Goal: Transaction & Acquisition: Purchase product/service

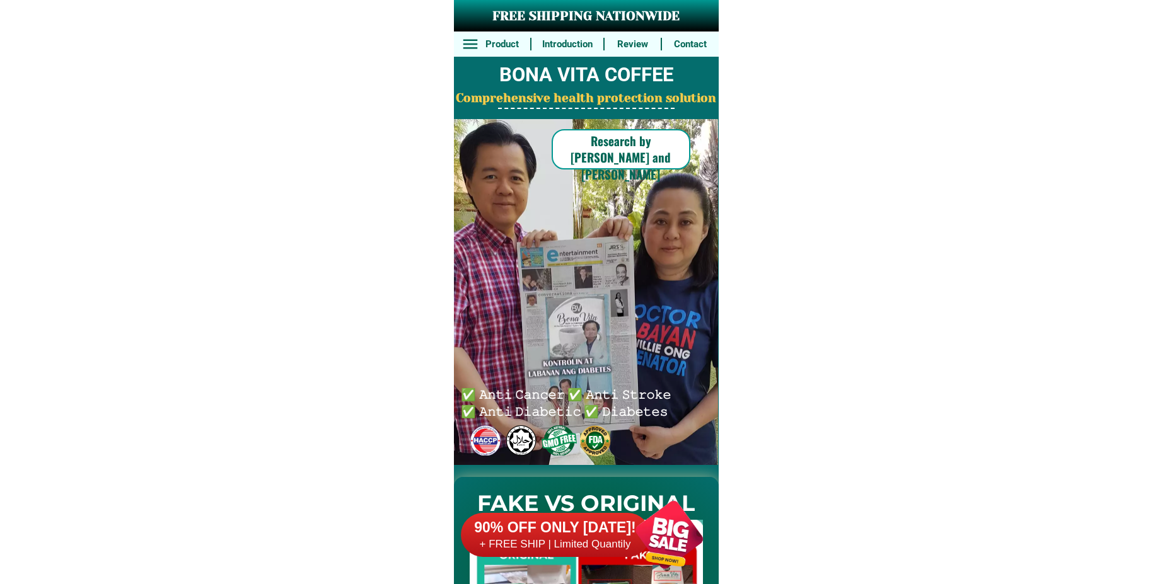
click at [661, 539] on div at bounding box center [669, 534] width 99 height 99
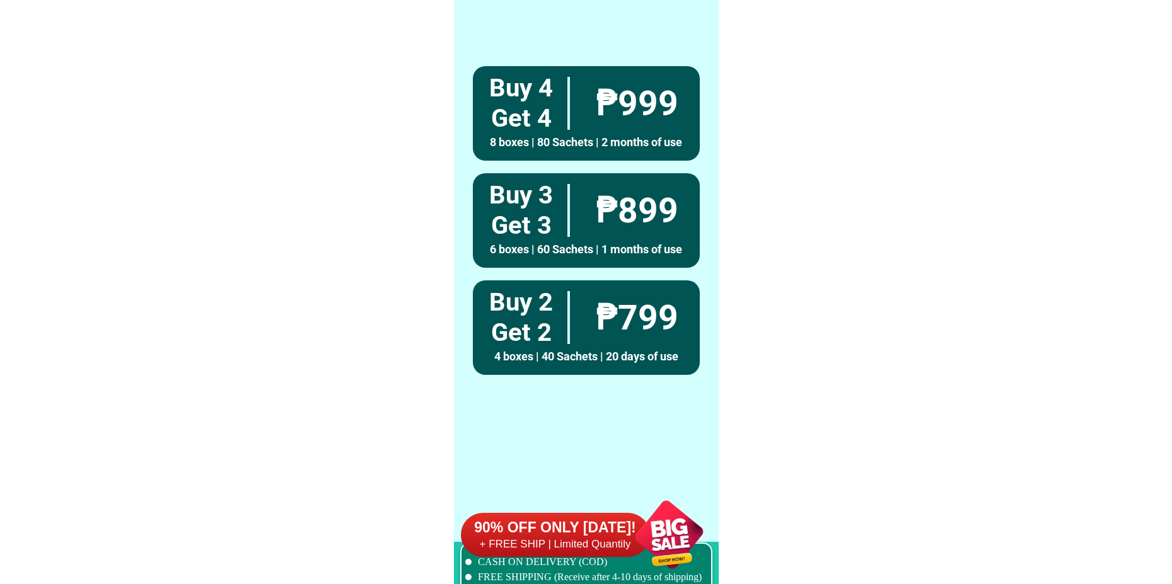
scroll to position [9271, 0]
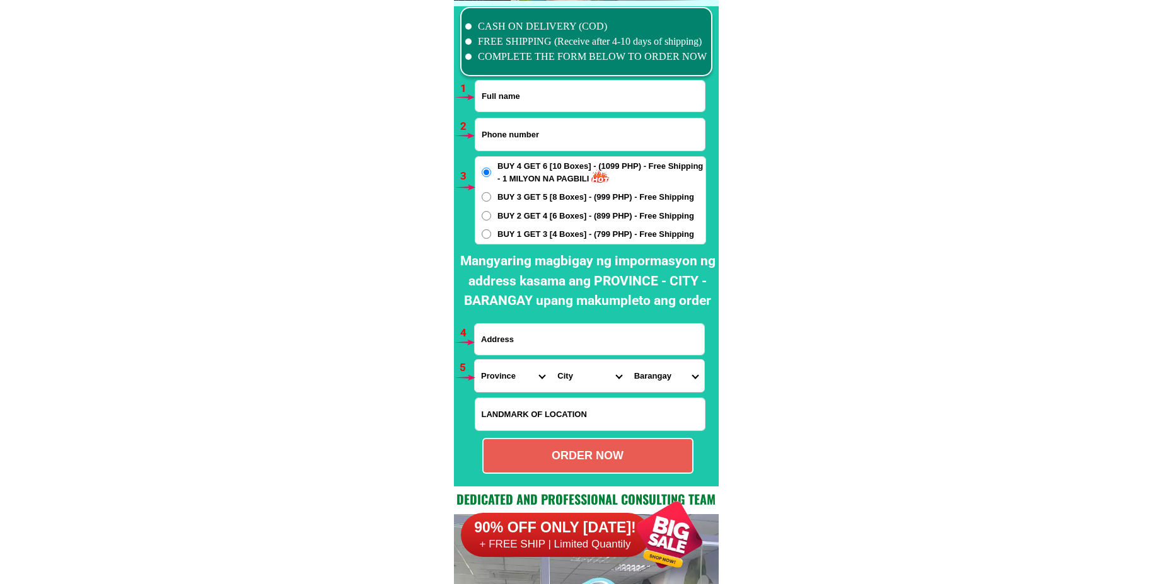
click at [521, 82] on input "Input full_name" at bounding box center [589, 96] width 229 height 31
paste input "[PERSON_NAME]"
type input "[PERSON_NAME]"
click at [507, 349] on input "Input address" at bounding box center [589, 339] width 229 height 31
paste input "[STREET_ADDRESS] [GEOGRAPHIC_DATA] , [GEOGRAPHIC_DATA] , [GEOGRAPHIC_DATA]"
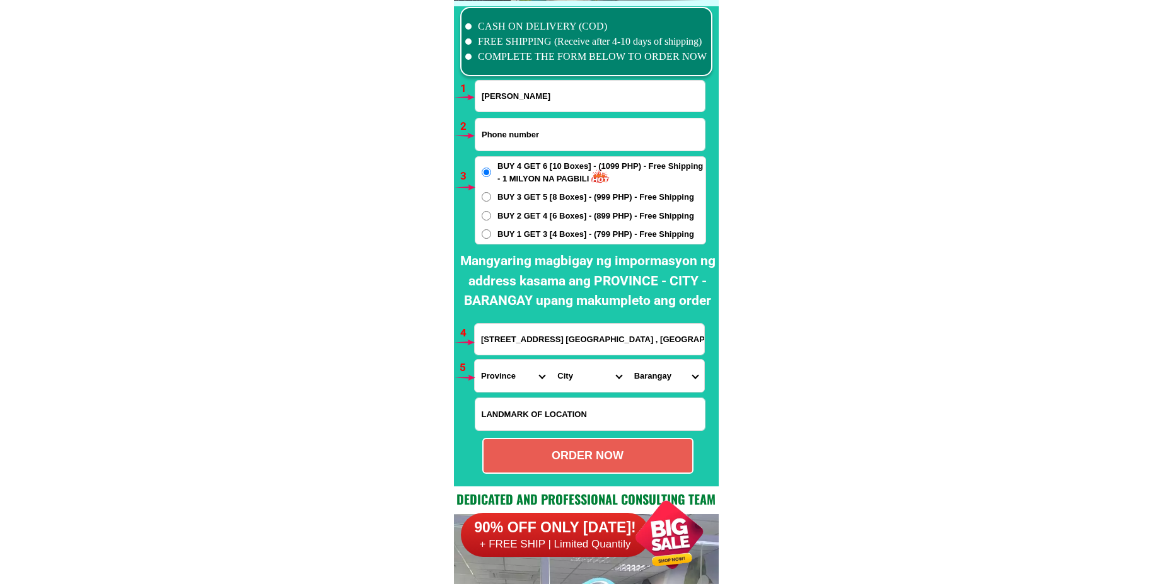
scroll to position [0, 6]
type input "[STREET_ADDRESS] [GEOGRAPHIC_DATA] , [GEOGRAPHIC_DATA] , [GEOGRAPHIC_DATA]"
click at [540, 233] on span "BUY 1 GET 3 [4 Boxes] - (799 PHP) - Free Shipping" at bounding box center [595, 234] width 197 height 13
click at [491, 233] on input "BUY 1 GET 3 [4 Boxes] - (799 PHP) - Free Shipping" at bounding box center [486, 233] width 9 height 9
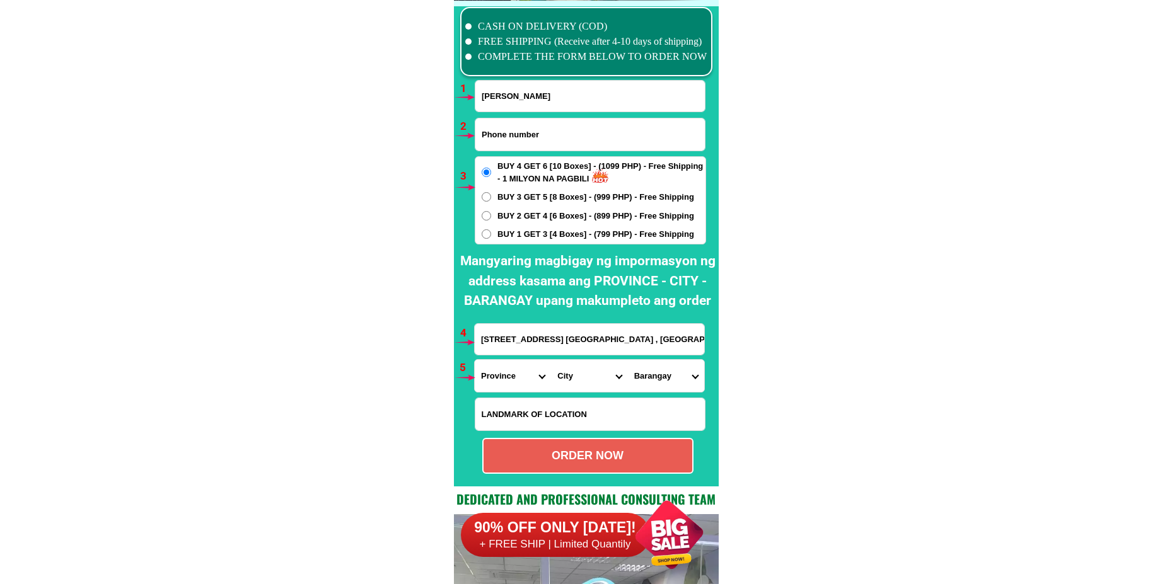
radio input "true"
click at [543, 129] on input "Input phone_number" at bounding box center [589, 135] width 229 height 32
paste input "0922 400 9774"
click at [519, 137] on input "0922 400 9774" at bounding box center [589, 135] width 229 height 32
click at [500, 136] on input "0922 4009774" at bounding box center [589, 135] width 229 height 32
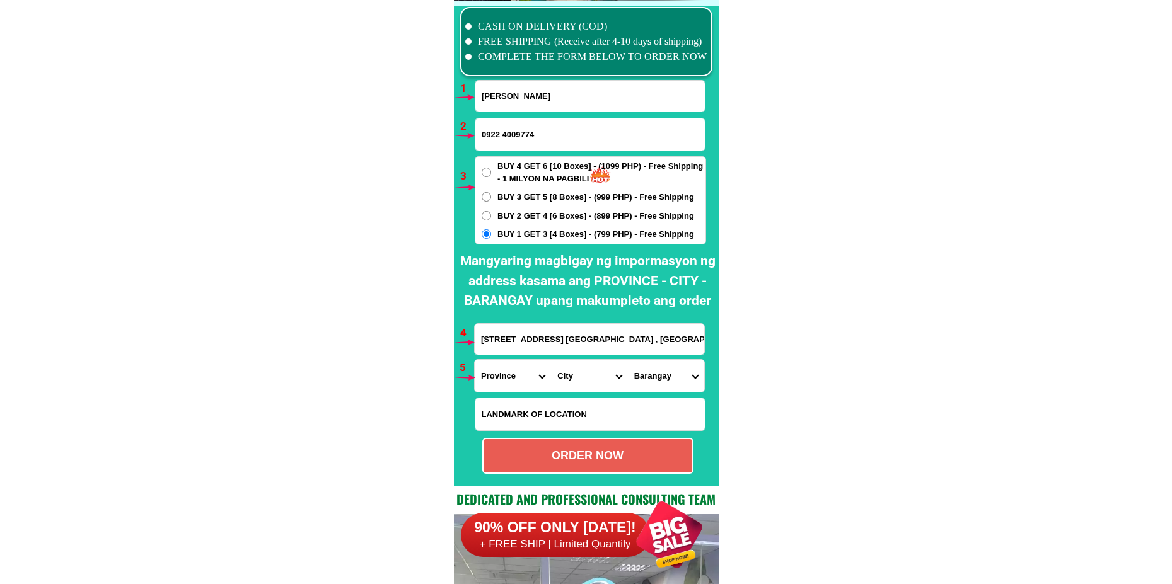
click at [503, 134] on input "0922 4009774" at bounding box center [589, 135] width 229 height 32
type input "09224009774"
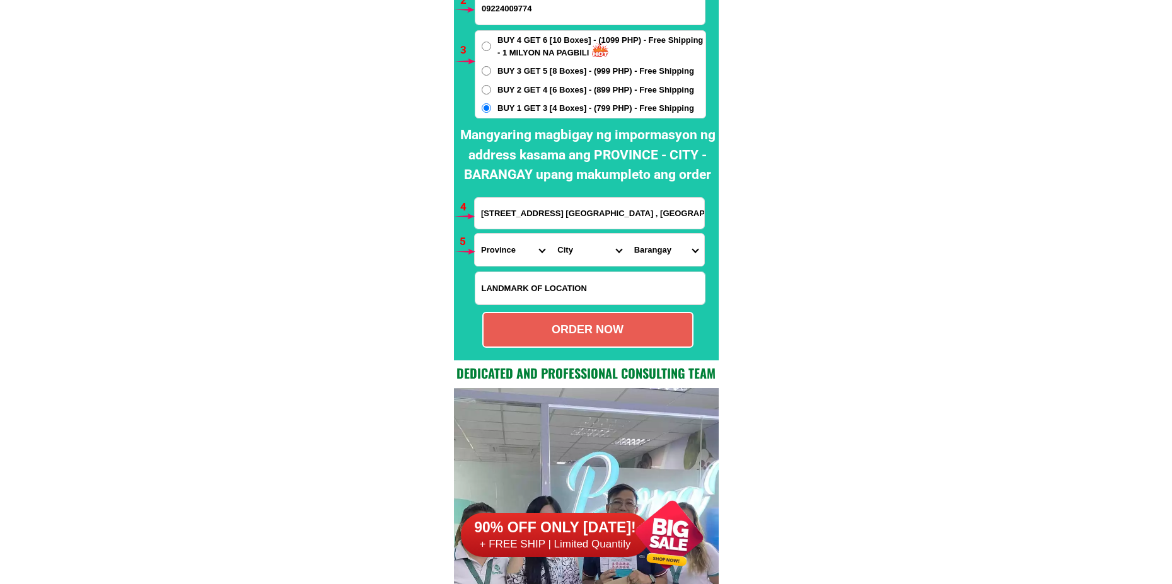
click at [539, 294] on input "Input LANDMARKOFLOCATION" at bounding box center [589, 288] width 229 height 32
paste input "Near : Minimart Puregold Duhat..."
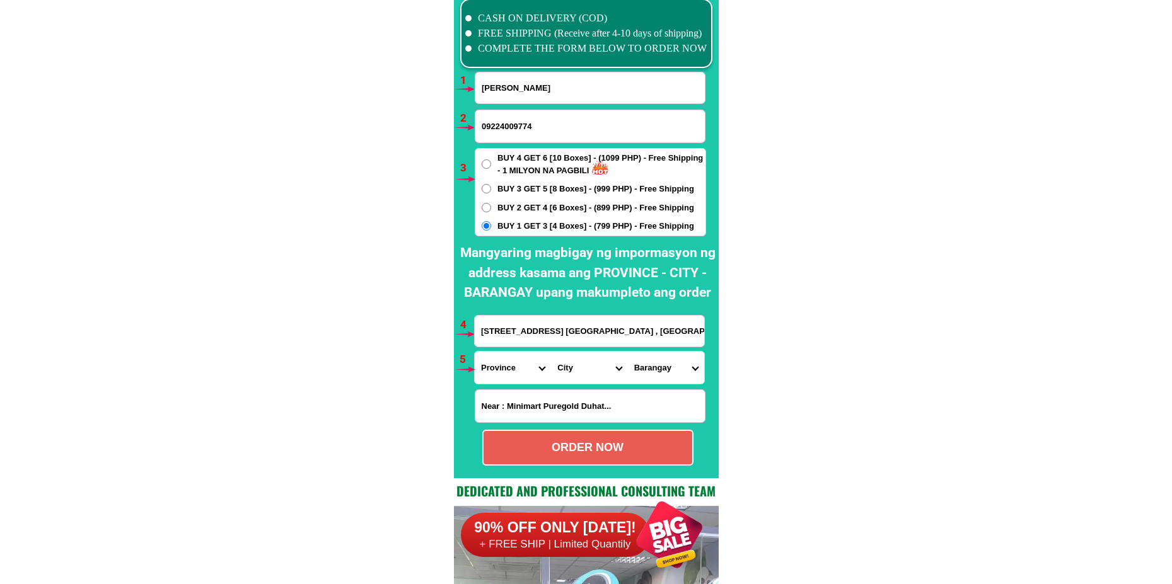
scroll to position [9271, 0]
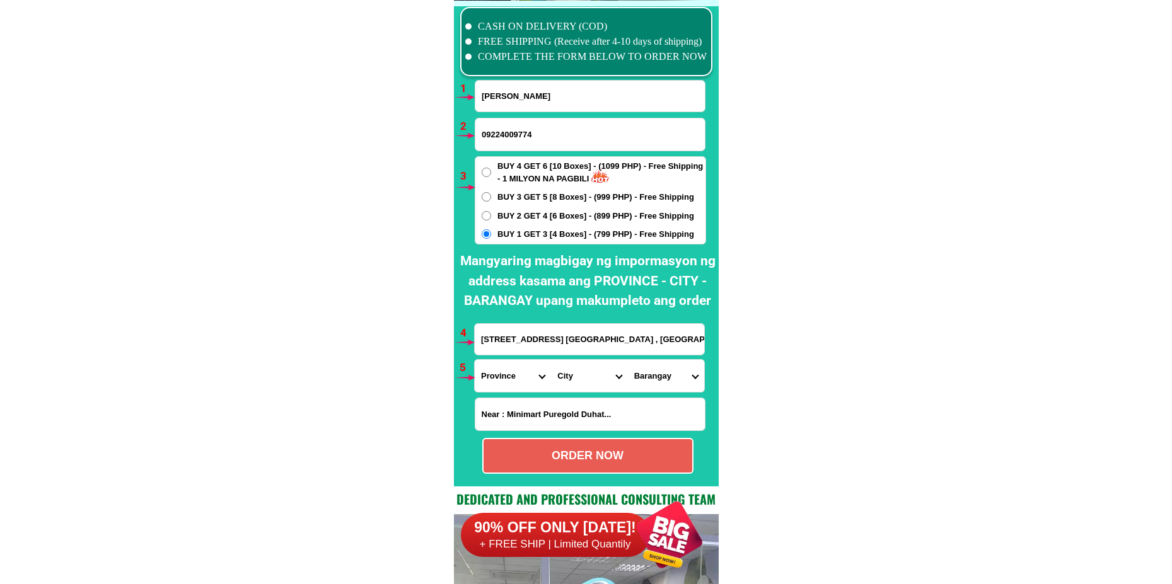
type input "Near : Minimart Puregold Duhat..."
click at [514, 384] on select "Province [GEOGRAPHIC_DATA] [GEOGRAPHIC_DATA] [GEOGRAPHIC_DATA] [GEOGRAPHIC_DATA…" at bounding box center [513, 376] width 76 height 32
select select "63_761"
click at [475, 360] on select "Province [GEOGRAPHIC_DATA] [GEOGRAPHIC_DATA] [GEOGRAPHIC_DATA] [GEOGRAPHIC_DATA…" at bounding box center [513, 376] width 76 height 32
click at [582, 369] on select "City Angat Balagtas [GEOGRAPHIC_DATA] [GEOGRAPHIC_DATA] [GEOGRAPHIC_DATA] [GEOG…" at bounding box center [589, 376] width 76 height 32
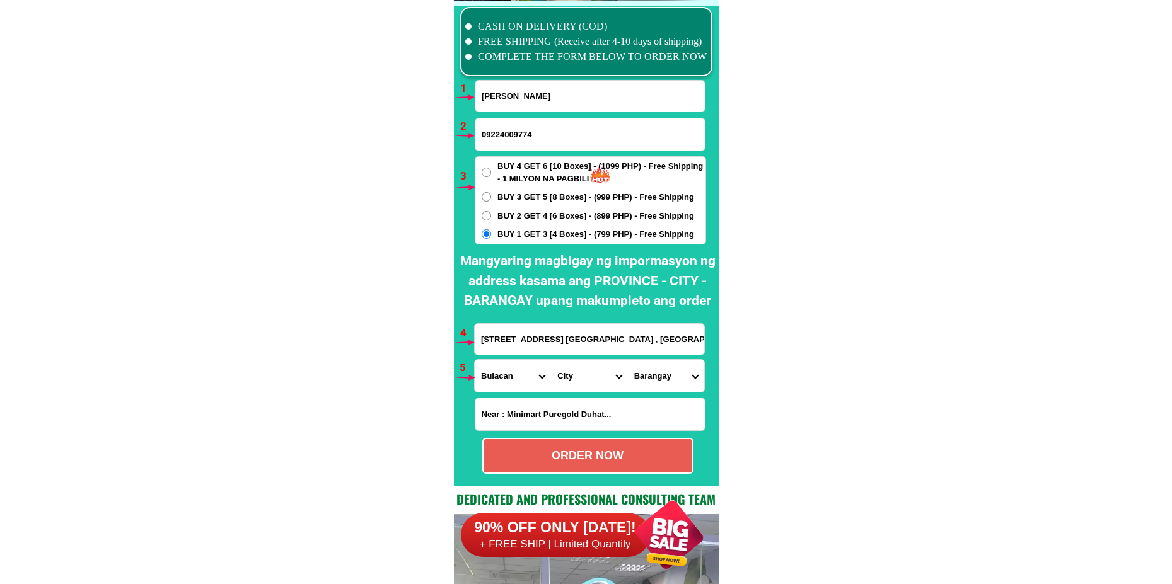
select select "63_7619031"
click at [551, 360] on select "City Angat Balagtas [GEOGRAPHIC_DATA] [GEOGRAPHIC_DATA] [GEOGRAPHIC_DATA] [GEOG…" at bounding box center [589, 376] width 76 height 32
click at [658, 376] on select "Barangay Antipona Bagumbayan Bambang [PERSON_NAME] 1st Binang 2nd Bolacan Bundu…" at bounding box center [666, 376] width 76 height 32
select select "63_76190311036"
click at [628, 360] on select "Barangay Antipona Bagumbayan Bambang [PERSON_NAME] 1st Binang 2nd Bolacan Bundu…" at bounding box center [666, 376] width 76 height 32
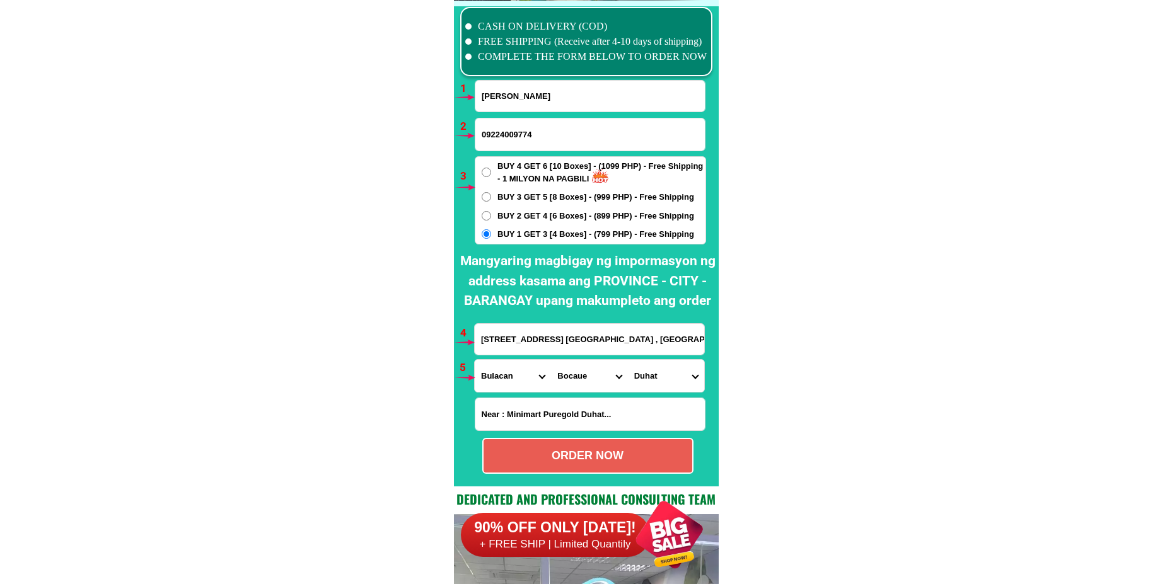
click at [616, 460] on div "ORDER NOW" at bounding box center [588, 456] width 209 height 17
radio input "true"
